Goal: Check status: Check status

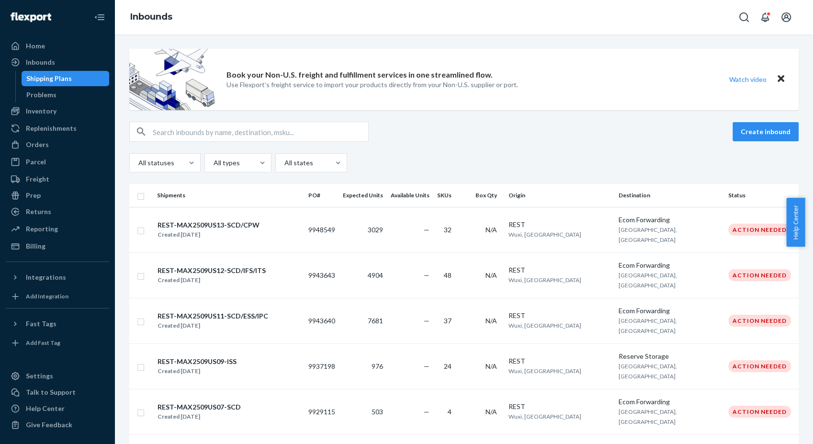
scroll to position [904, 0]
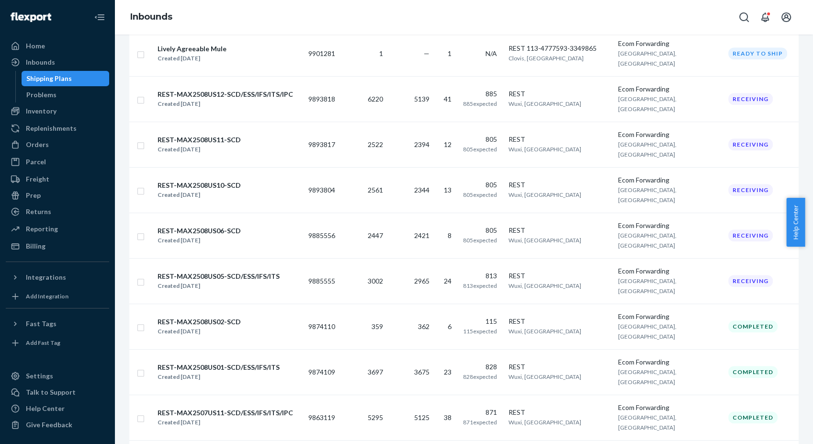
click at [617, 31] on div "Inbounds" at bounding box center [464, 17] width 698 height 34
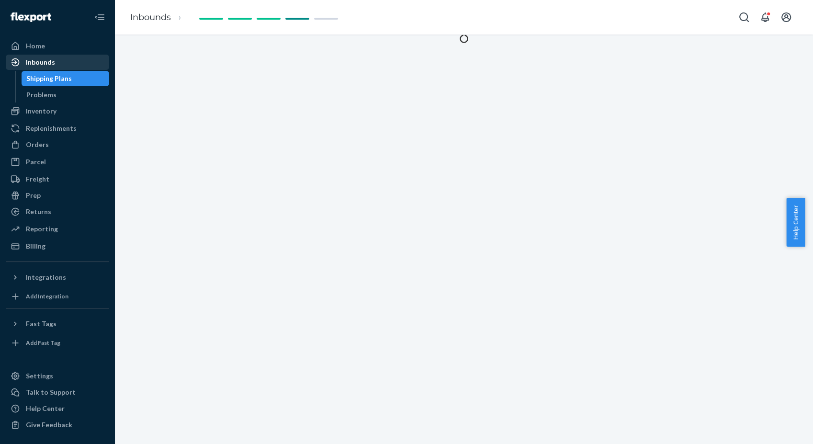
click at [44, 59] on div "Inbounds" at bounding box center [40, 62] width 29 height 10
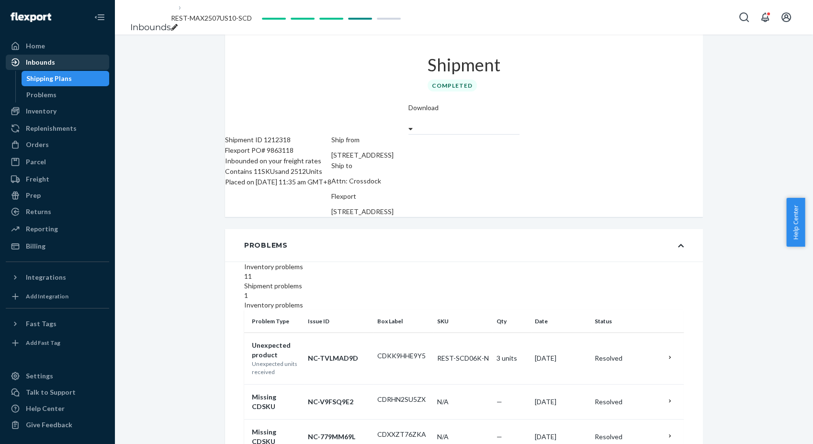
click at [31, 63] on div "Inbounds" at bounding box center [40, 62] width 29 height 10
